Goal: Task Accomplishment & Management: Use online tool/utility

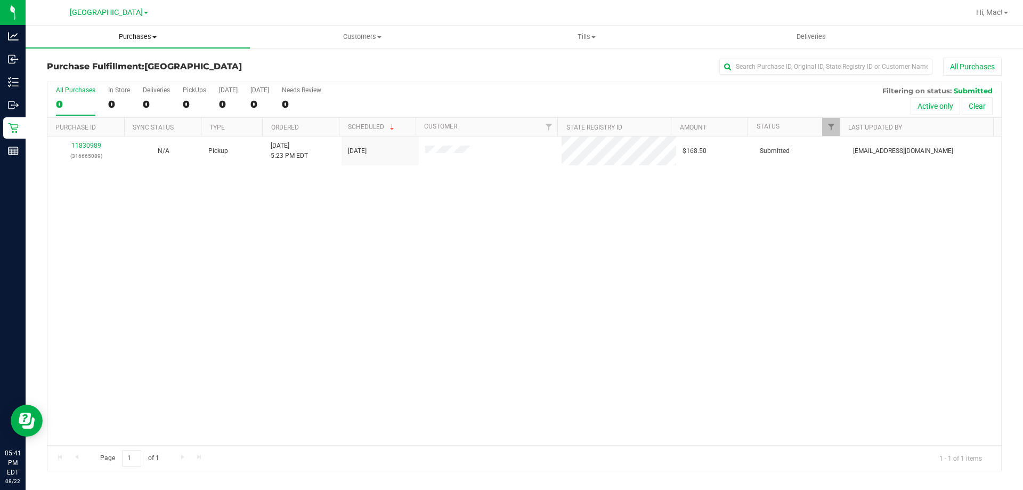
click at [131, 26] on uib-tab-heading "Purchases Summary of purchases Fulfillment All purchases" at bounding box center [138, 37] width 224 height 22
click at [116, 72] on li "Fulfillment" at bounding box center [138, 77] width 224 height 13
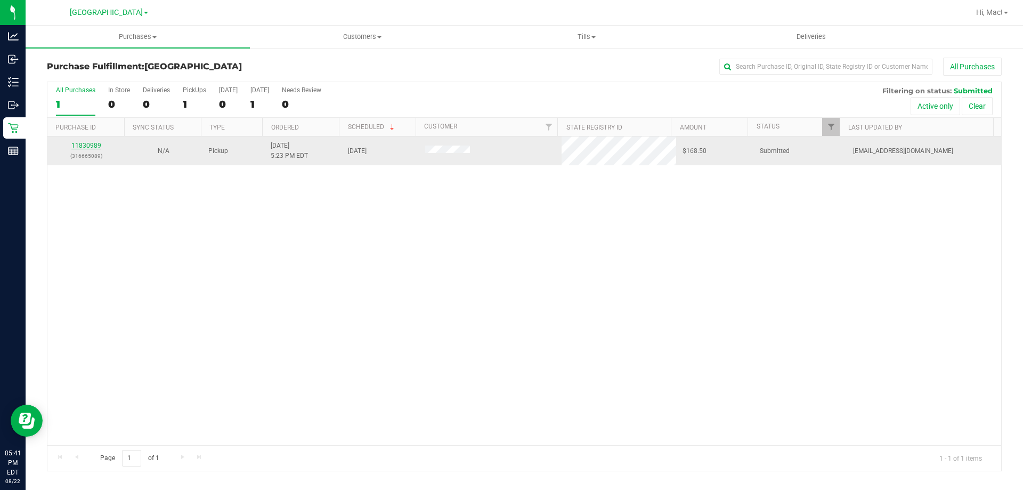
click at [84, 142] on link "11830989" at bounding box center [86, 145] width 30 height 7
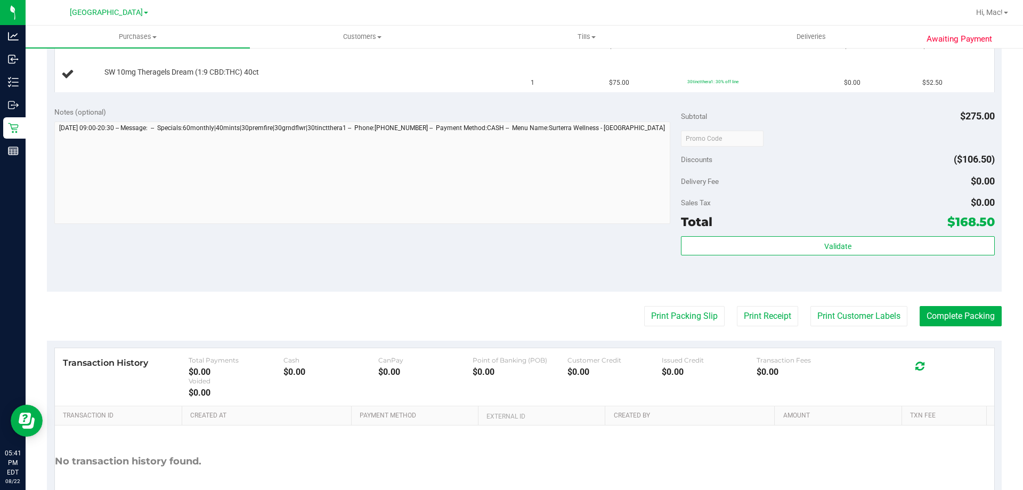
scroll to position [502, 0]
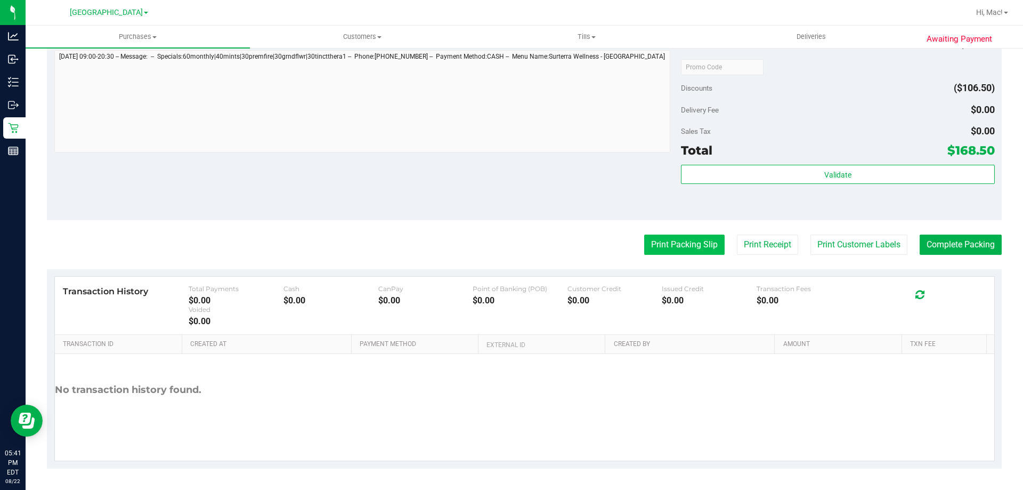
click at [694, 238] on button "Print Packing Slip" at bounding box center [684, 244] width 80 height 20
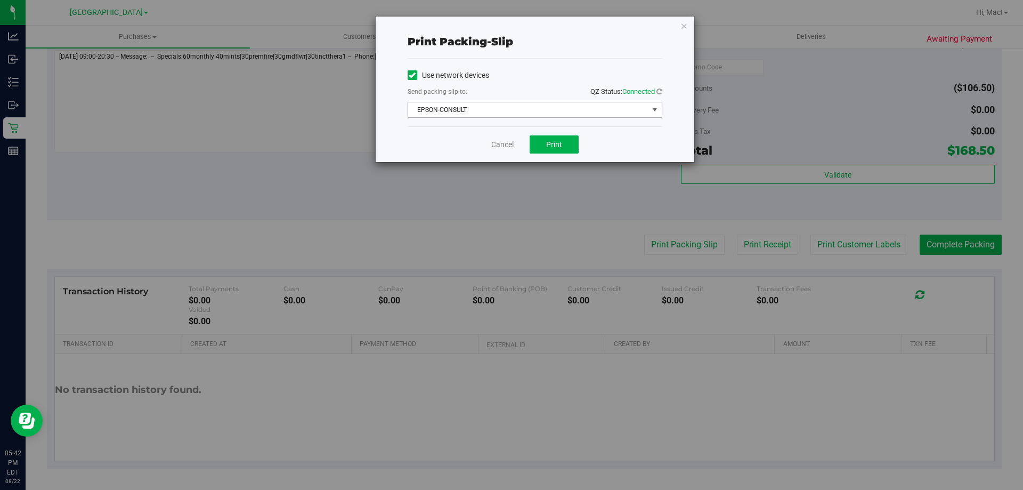
click at [564, 109] on span "EPSON-CONSULT" at bounding box center [528, 109] width 240 height 15
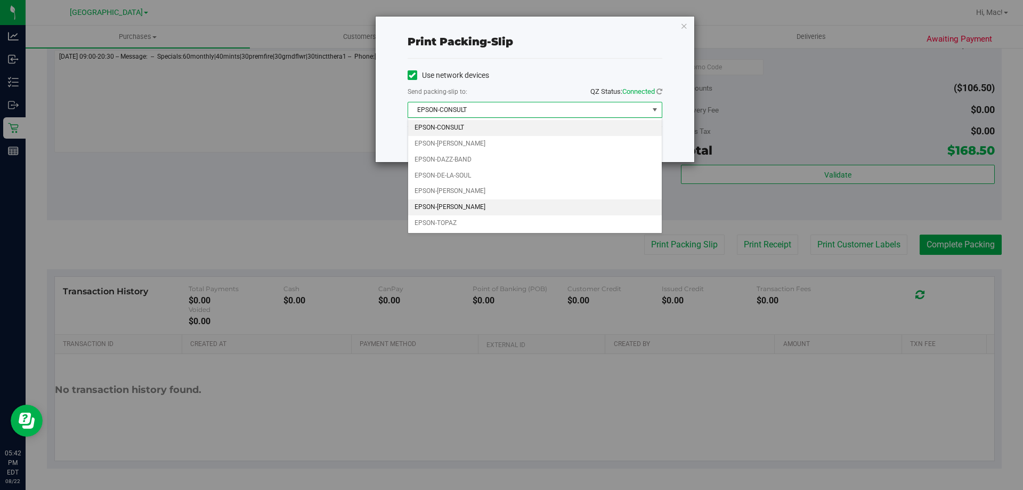
click at [502, 204] on li "EPSON-[PERSON_NAME]" at bounding box center [535, 207] width 254 height 16
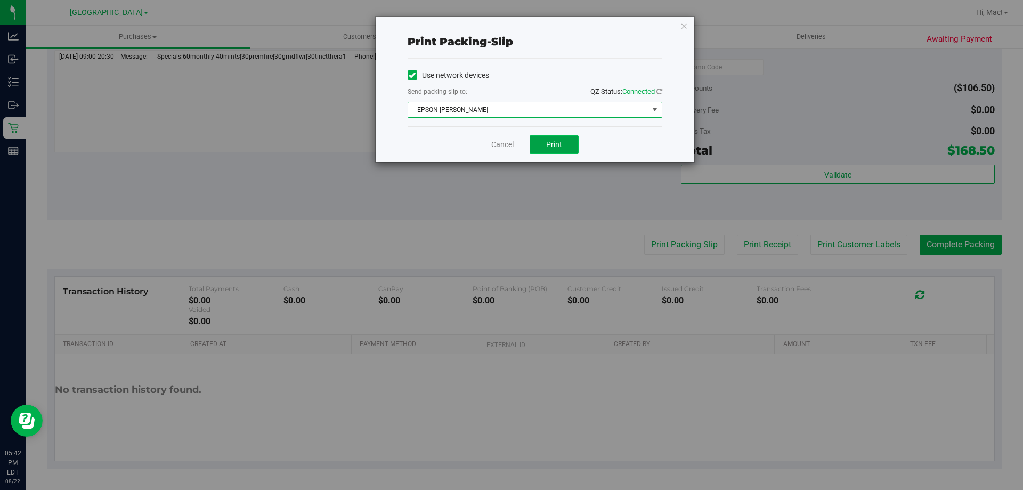
click at [547, 143] on span "Print" at bounding box center [554, 144] width 16 height 9
click at [683, 27] on icon "button" at bounding box center [683, 25] width 7 height 13
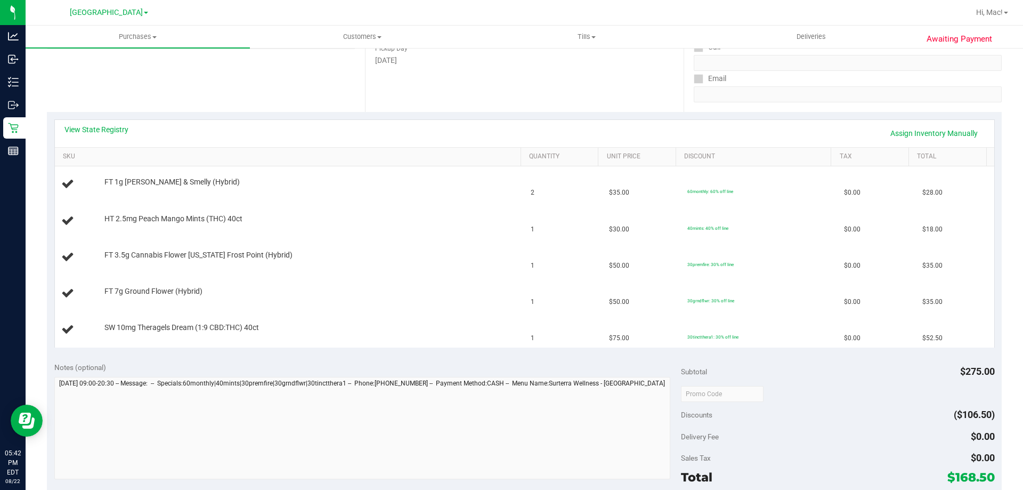
scroll to position [0, 0]
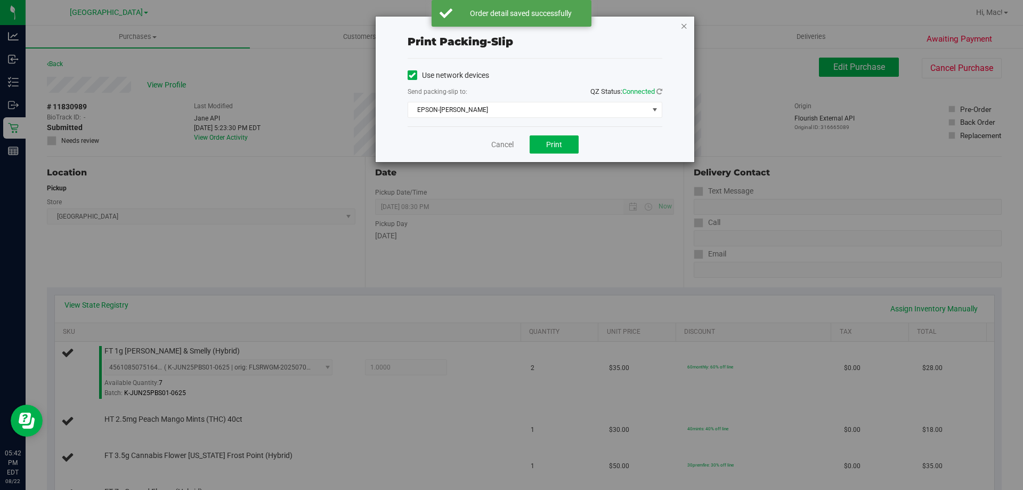
click at [683, 24] on icon "button" at bounding box center [683, 25] width 7 height 13
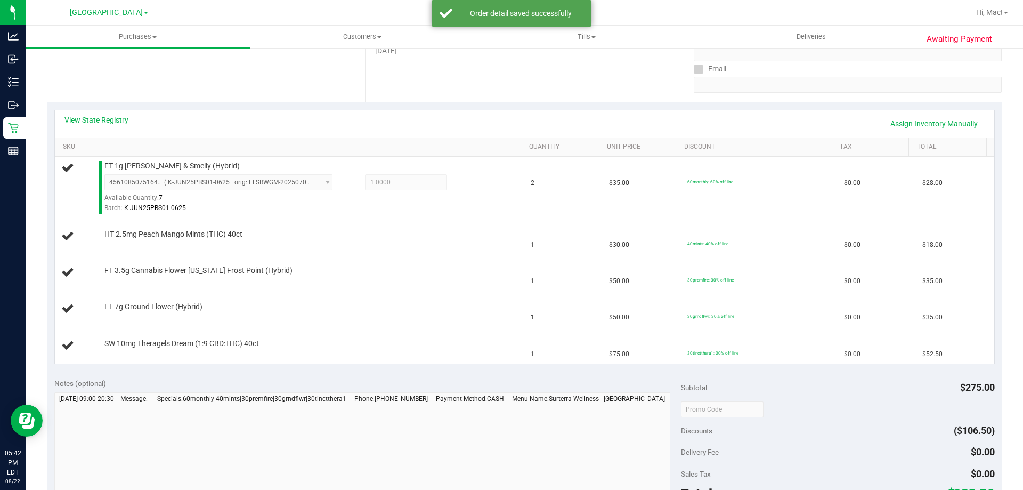
scroll to position [119, 0]
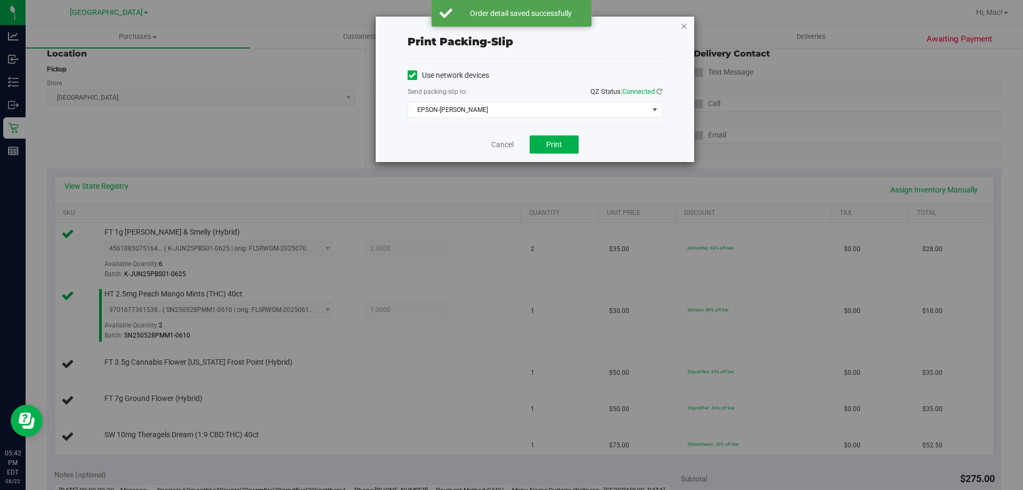
click at [682, 28] on icon "button" at bounding box center [683, 25] width 7 height 13
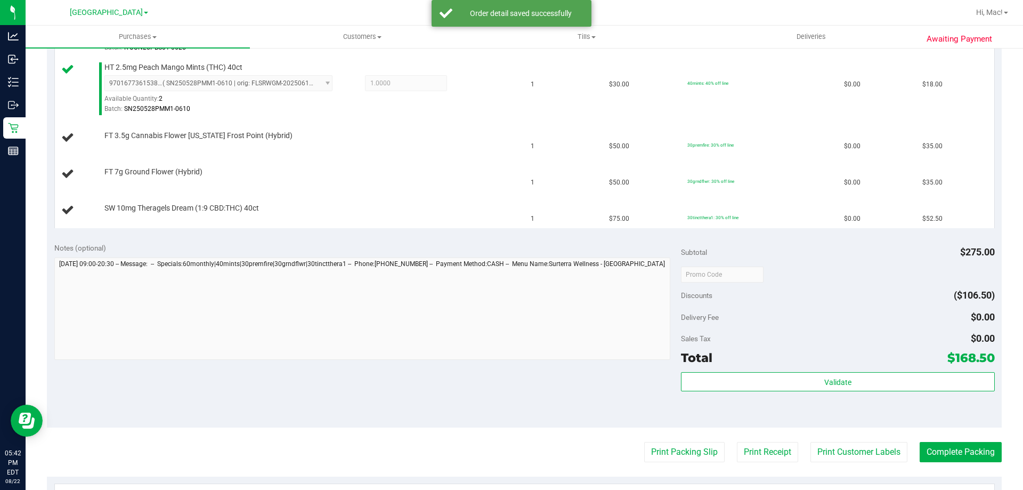
scroll to position [265, 0]
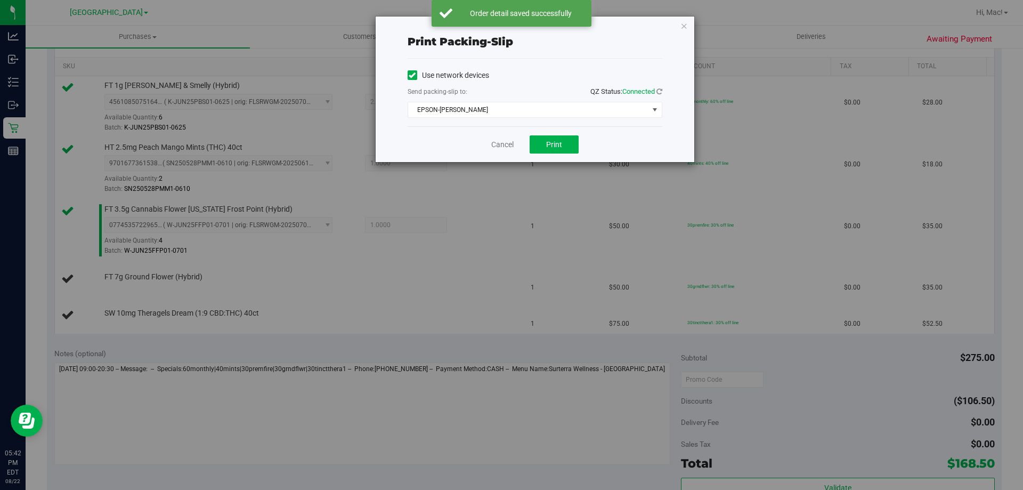
click at [697, 11] on div "Print packing-slip Use network devices Send packing-slip to: QZ Status: Connect…" at bounding box center [515, 245] width 1031 height 490
click at [683, 28] on icon "button" at bounding box center [683, 25] width 7 height 13
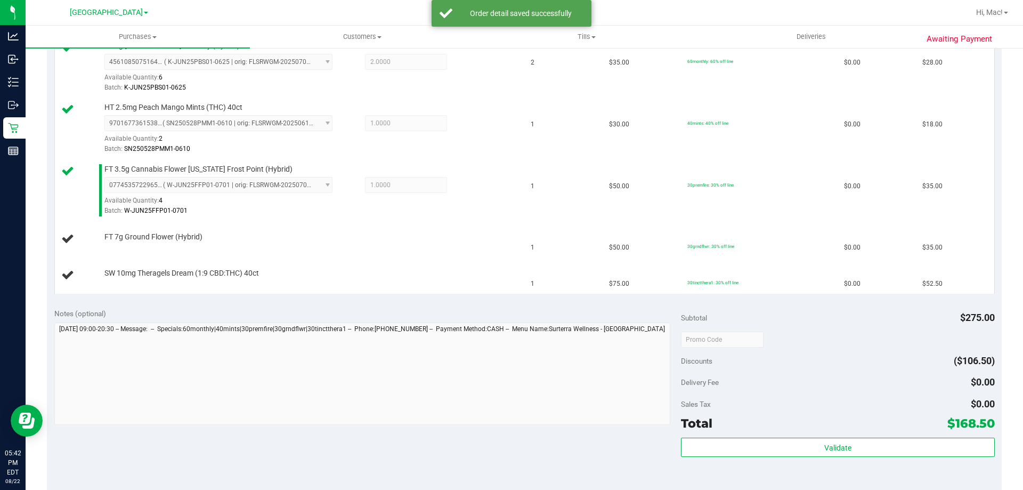
scroll to position [303, 0]
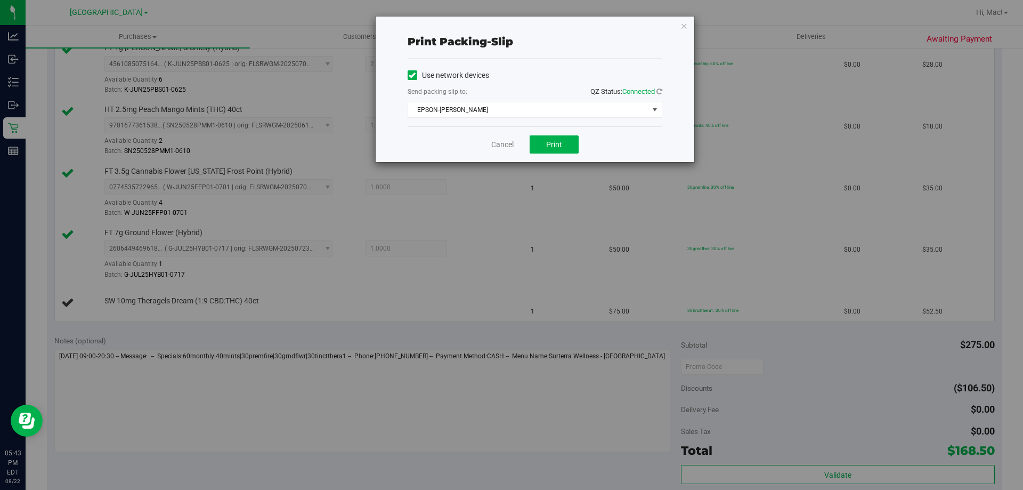
drag, startPoint x: 686, startPoint y: 27, endPoint x: 434, endPoint y: 115, distance: 267.5
click at [686, 27] on icon "button" at bounding box center [683, 25] width 7 height 13
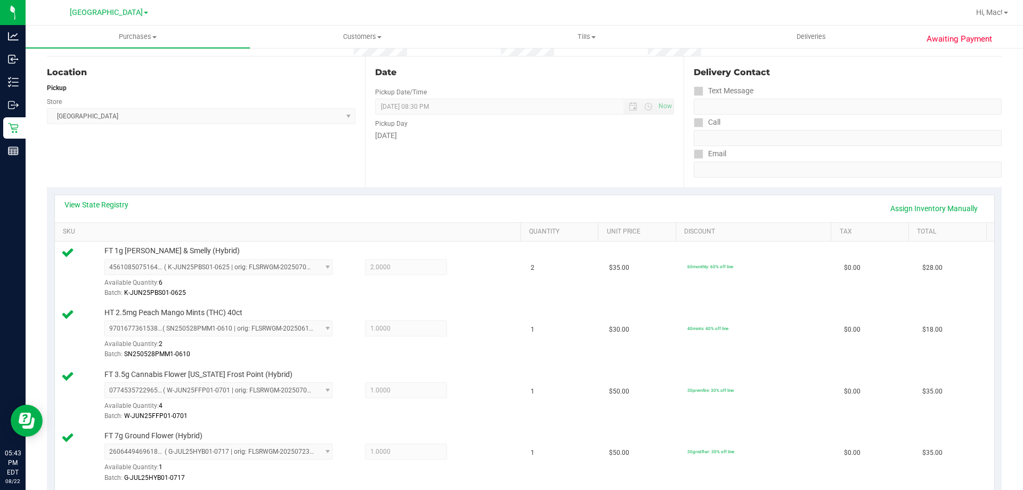
scroll to position [4, 0]
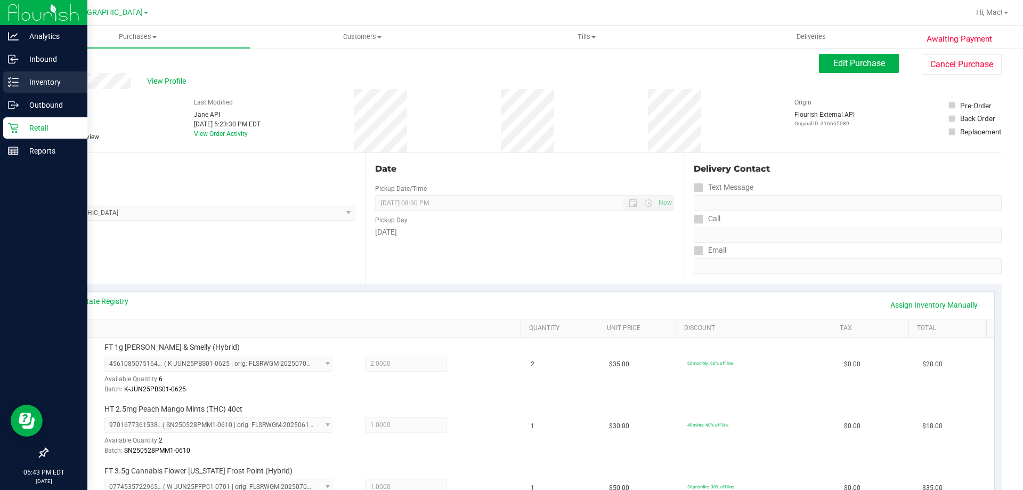
click at [42, 83] on p "Inventory" at bounding box center [51, 82] width 64 height 13
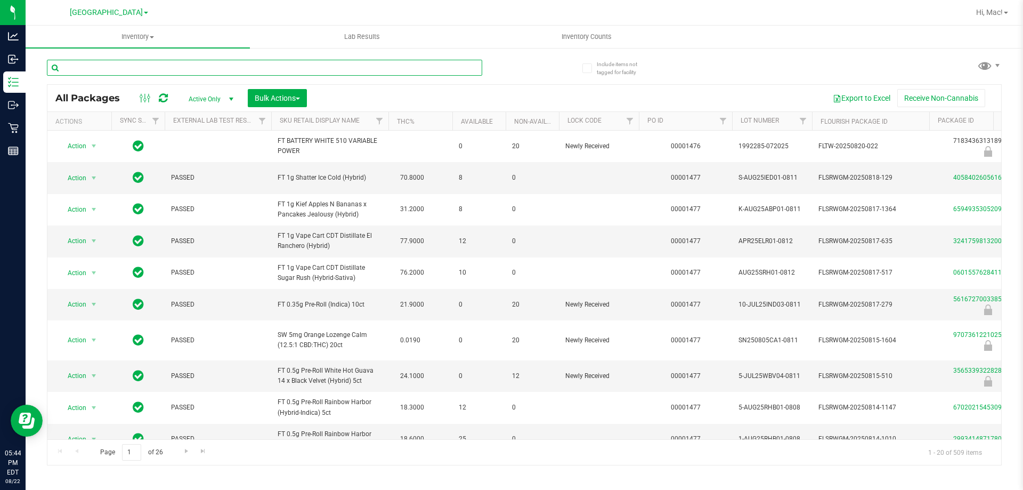
click at [187, 69] on input "text" at bounding box center [264, 68] width 435 height 16
type input "5102676382205054"
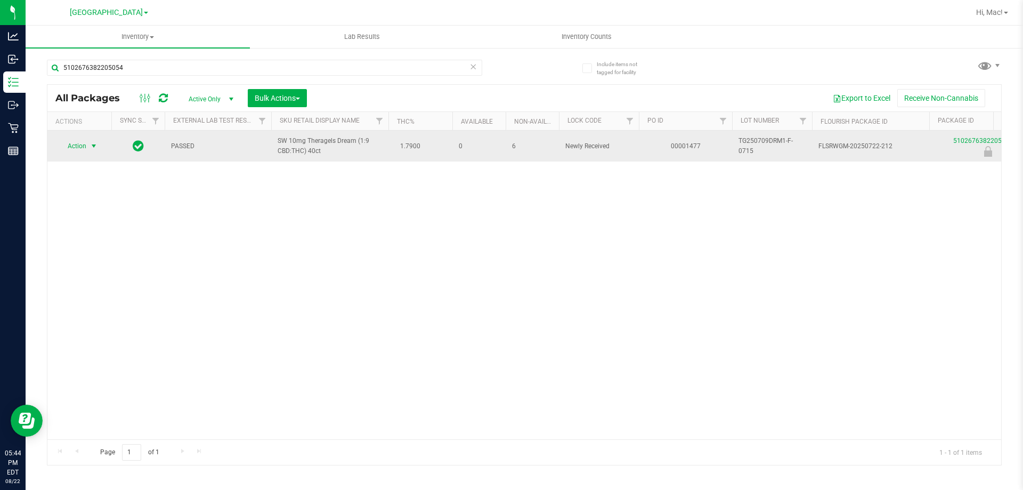
click at [88, 144] on span "select" at bounding box center [93, 146] width 13 height 15
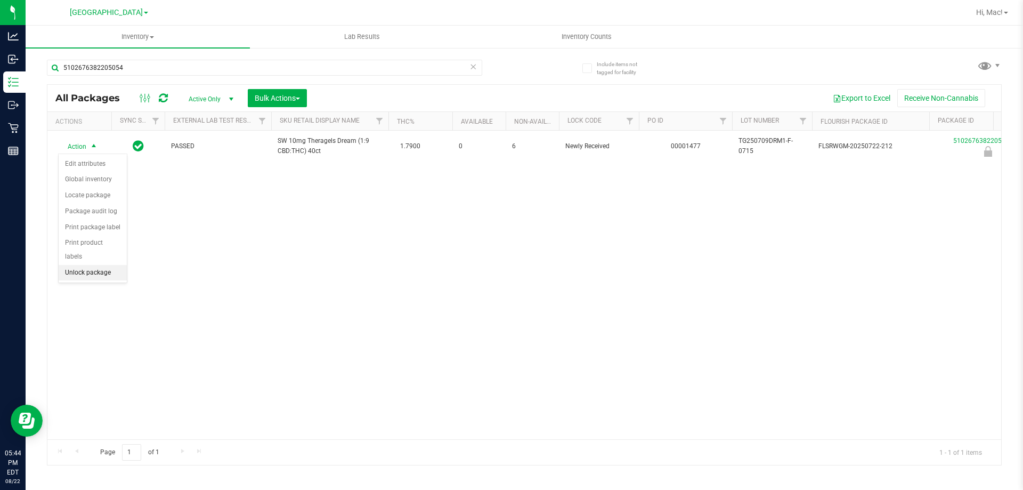
click at [76, 265] on li "Unlock package" at bounding box center [93, 273] width 68 height 16
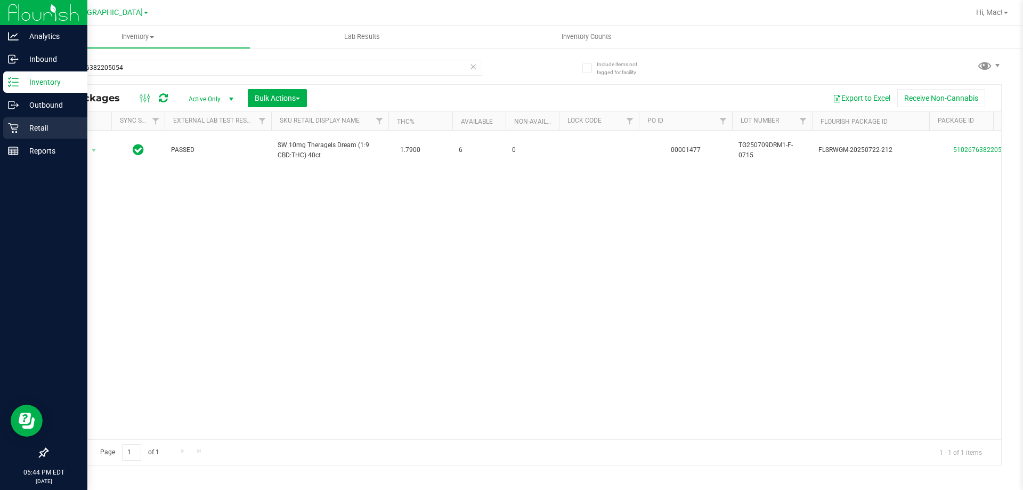
drag, startPoint x: 44, startPoint y: 131, endPoint x: 50, endPoint y: 128, distance: 6.0
click at [45, 131] on p "Retail" at bounding box center [51, 127] width 64 height 13
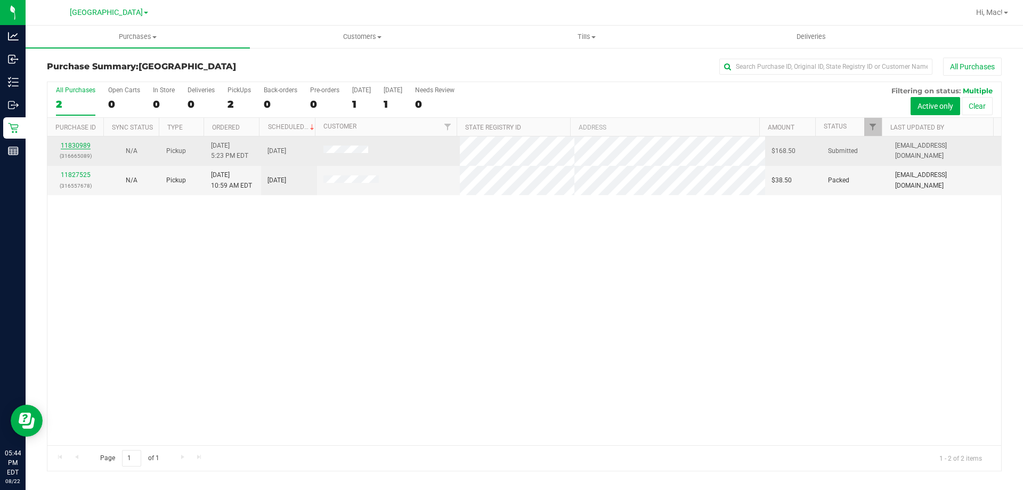
click at [72, 148] on link "11830989" at bounding box center [76, 145] width 30 height 7
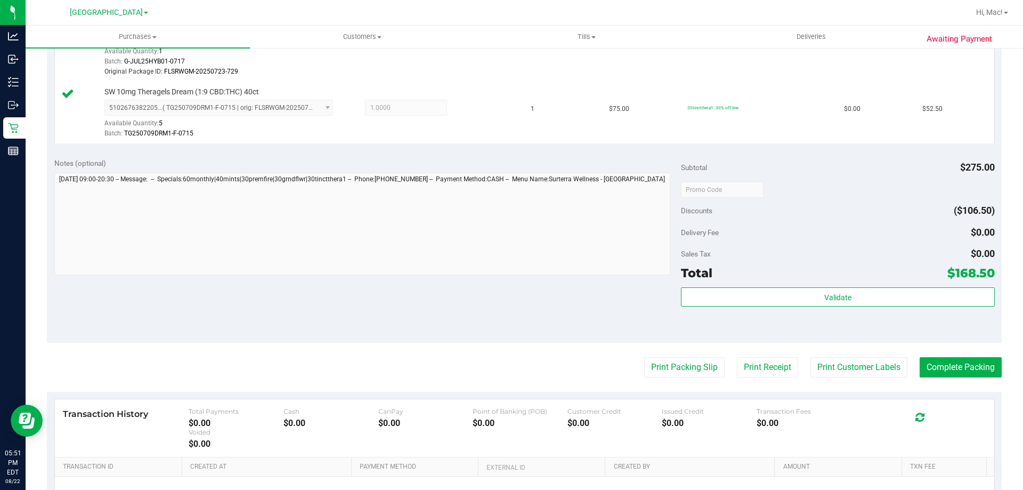
scroll to position [586, 0]
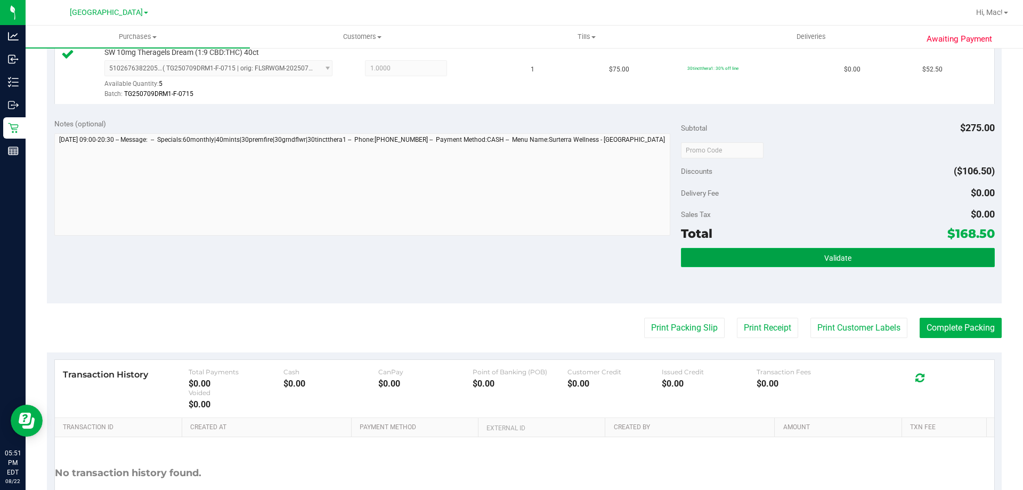
click at [859, 251] on button "Validate" at bounding box center [837, 257] width 313 height 19
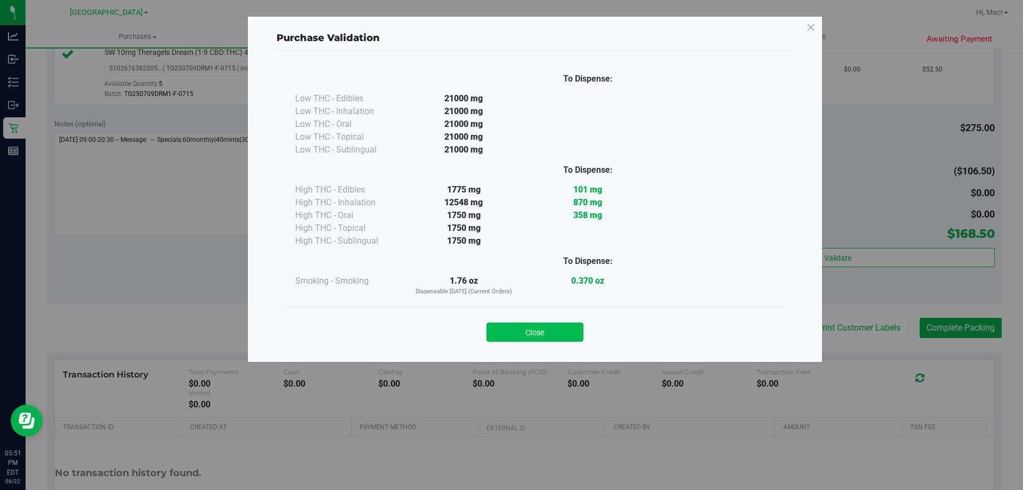
drag, startPoint x: 543, startPoint y: 336, endPoint x: 552, endPoint y: 329, distance: 11.4
click at [543, 335] on button "Close" at bounding box center [534, 331] width 97 height 19
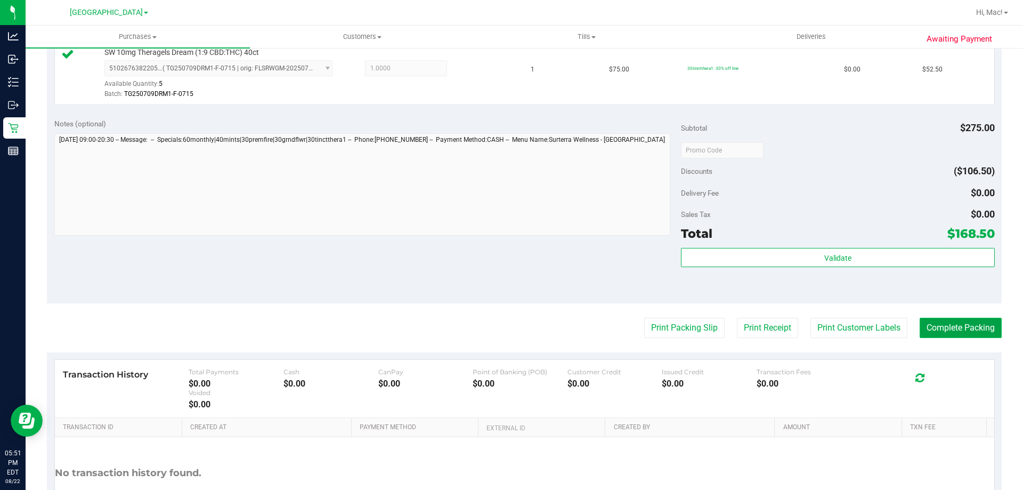
click at [938, 335] on button "Complete Packing" at bounding box center [960, 328] width 82 height 20
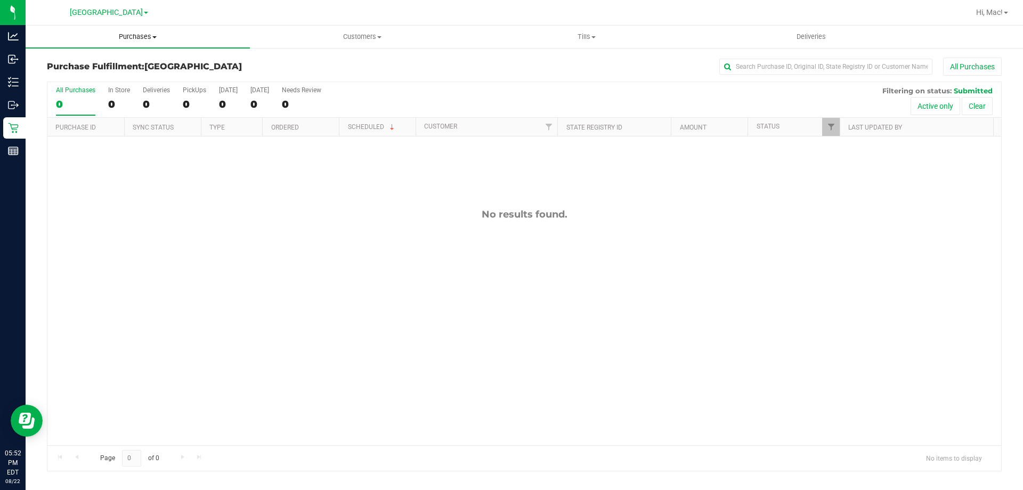
click at [147, 35] on span "Purchases" at bounding box center [138, 37] width 224 height 10
click at [133, 73] on li "Fulfillment" at bounding box center [138, 77] width 224 height 13
click at [137, 32] on span "Purchases" at bounding box center [138, 37] width 224 height 10
click at [117, 76] on li "Fulfillment" at bounding box center [138, 77] width 224 height 13
